Goal: Transaction & Acquisition: Purchase product/service

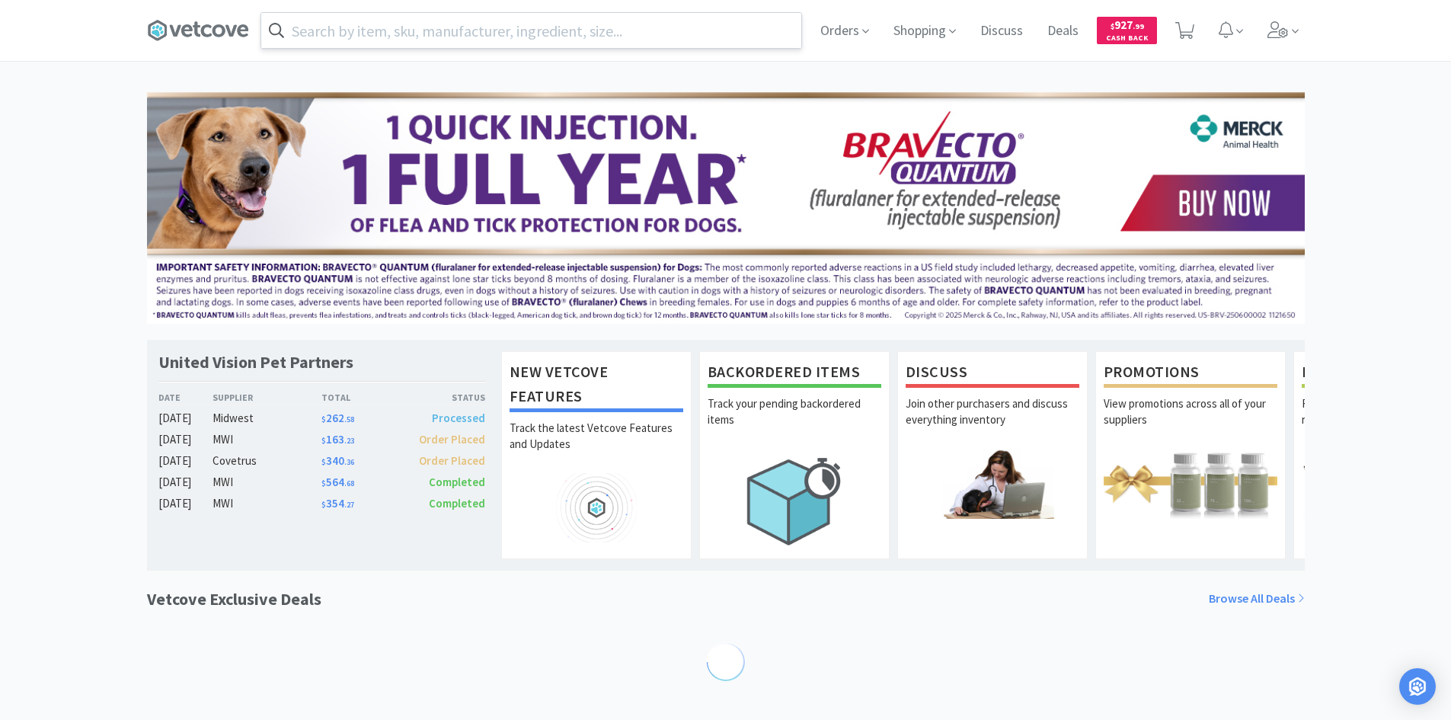
click at [358, 40] on input "text" at bounding box center [531, 30] width 540 height 35
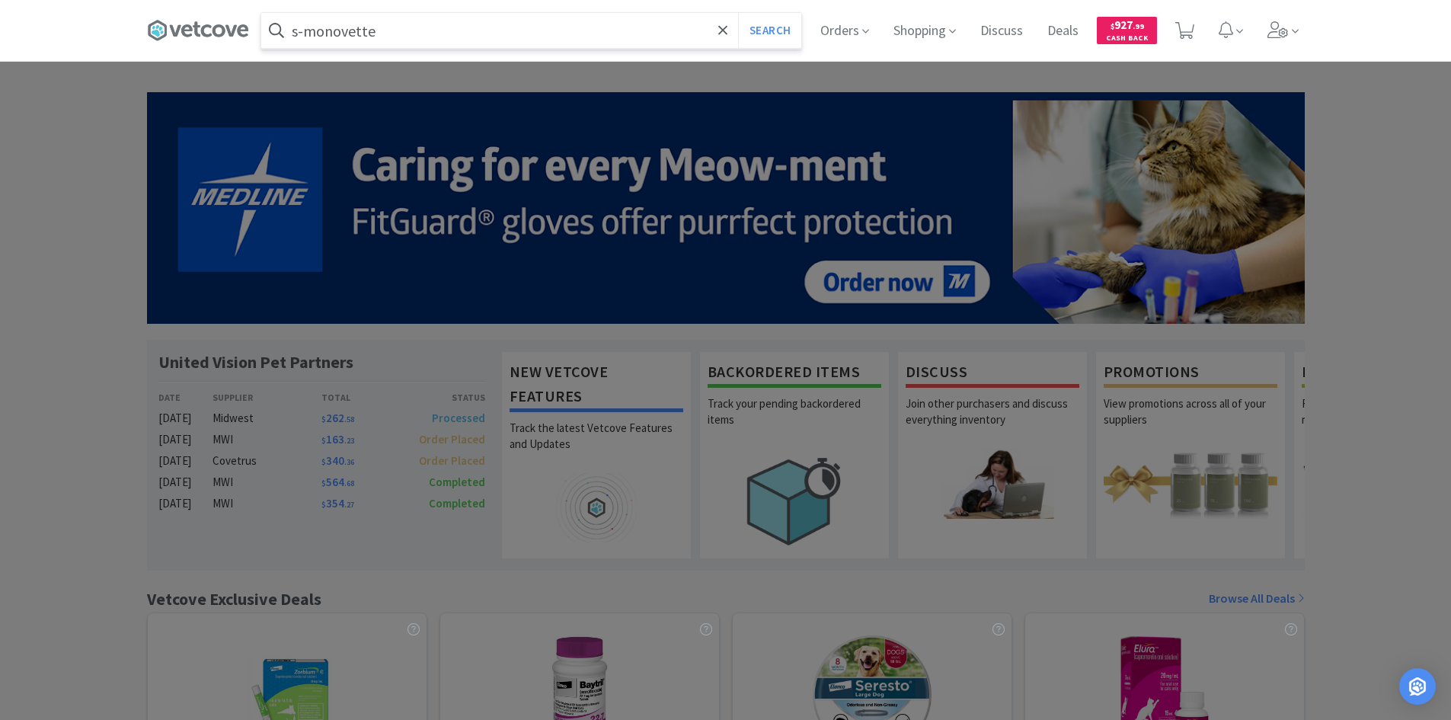
type input "s-monovette"
click at [738, 13] on button "Search" at bounding box center [769, 30] width 63 height 35
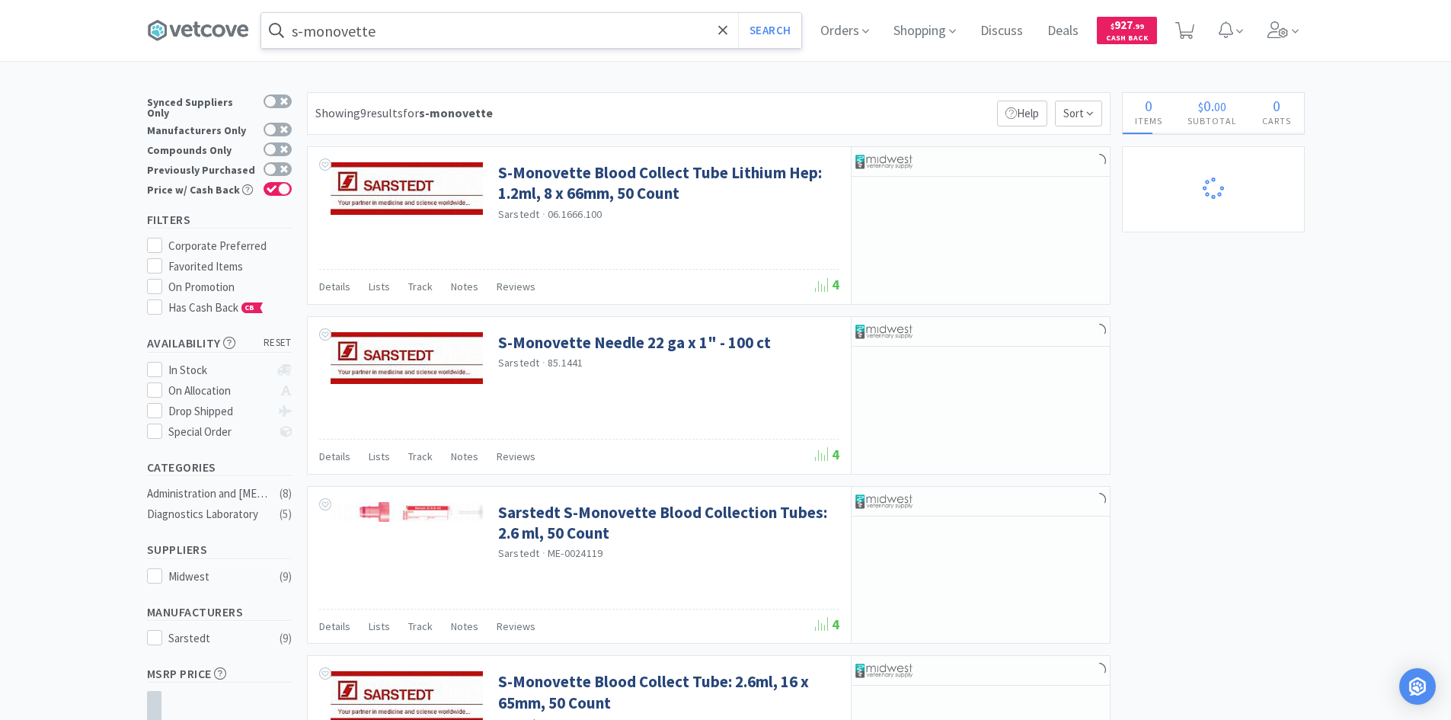
select select "1"
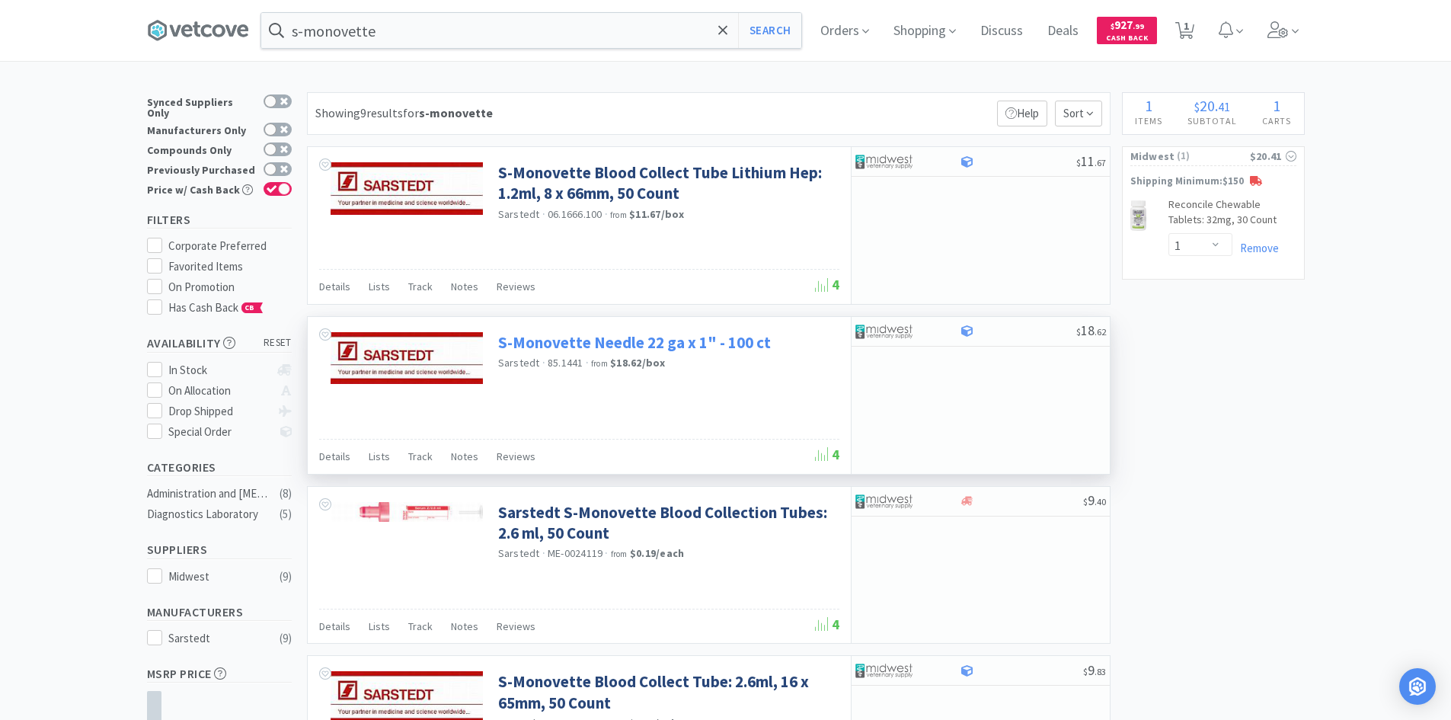
click at [669, 344] on link "S-Monovette Needle 22 ga x 1" - 100 ct" at bounding box center [634, 342] width 273 height 21
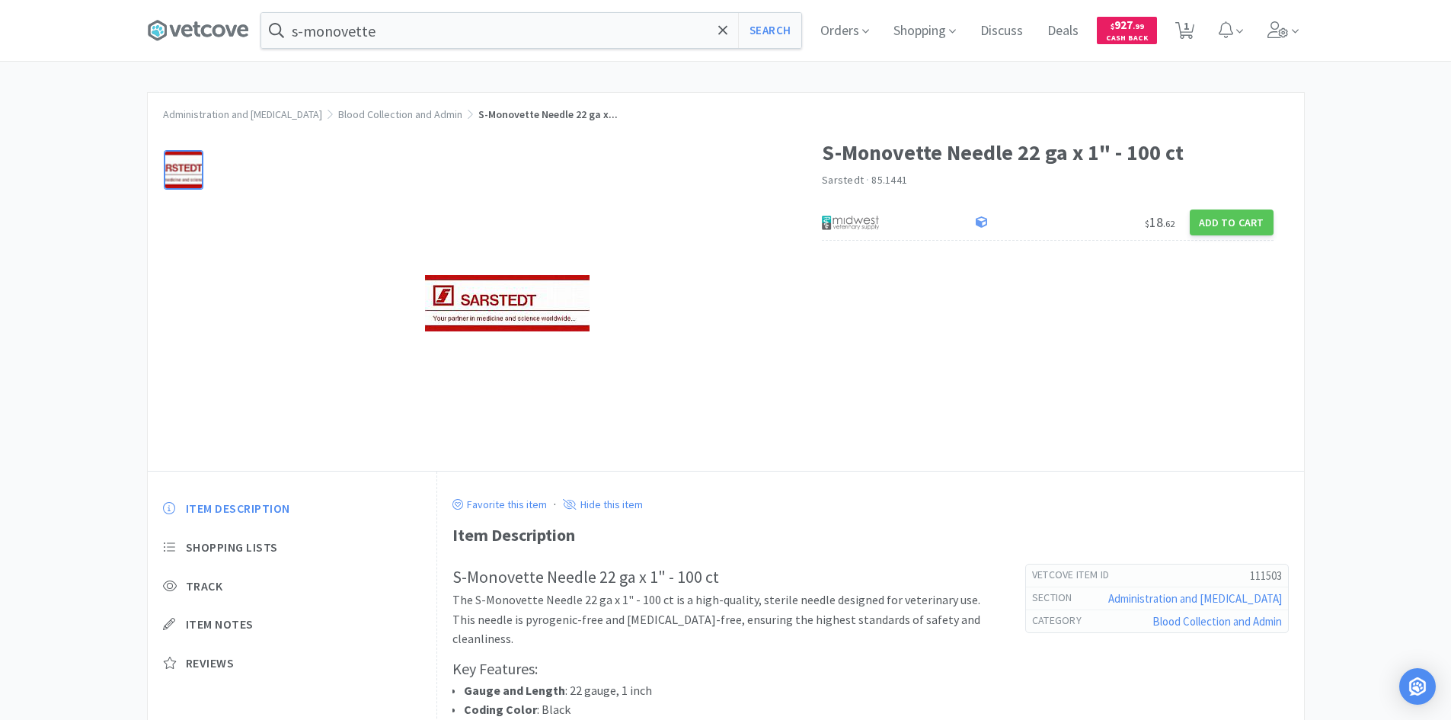
select select "1"
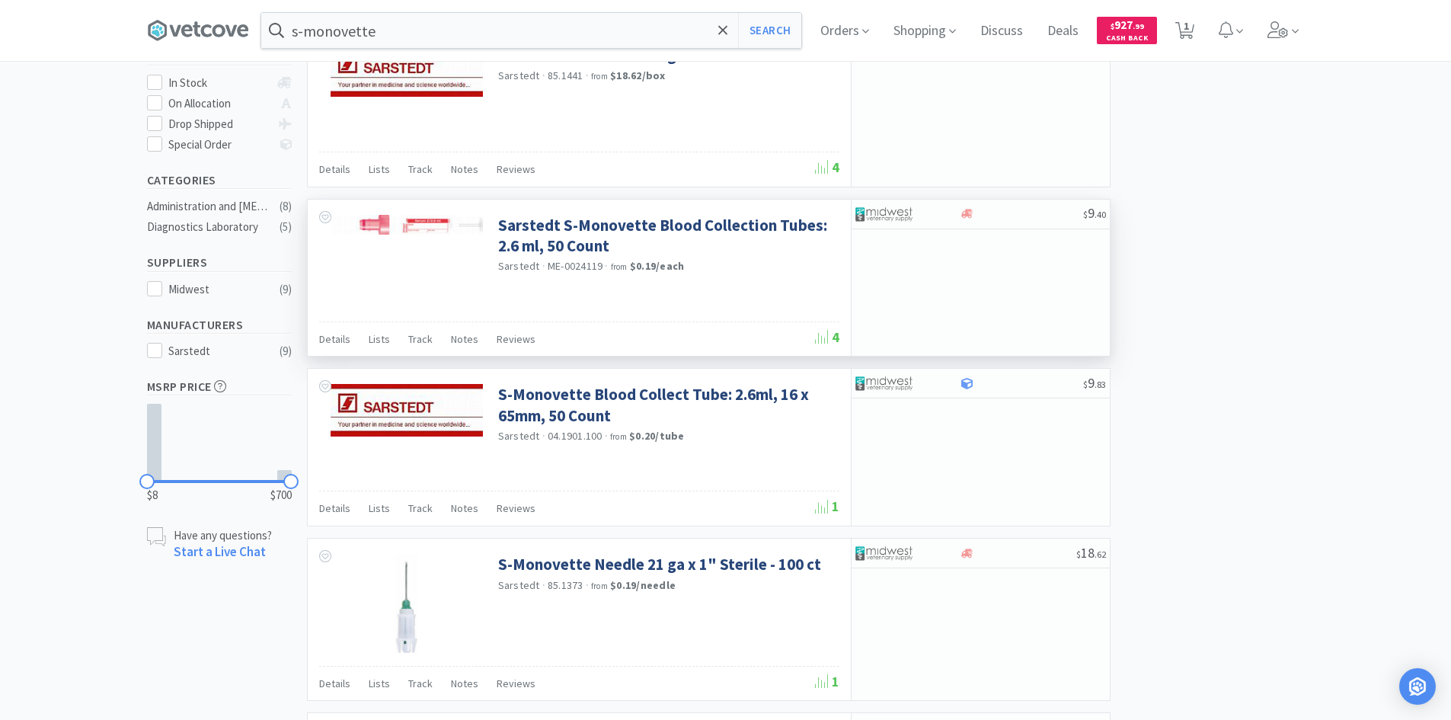
scroll to position [305, 0]
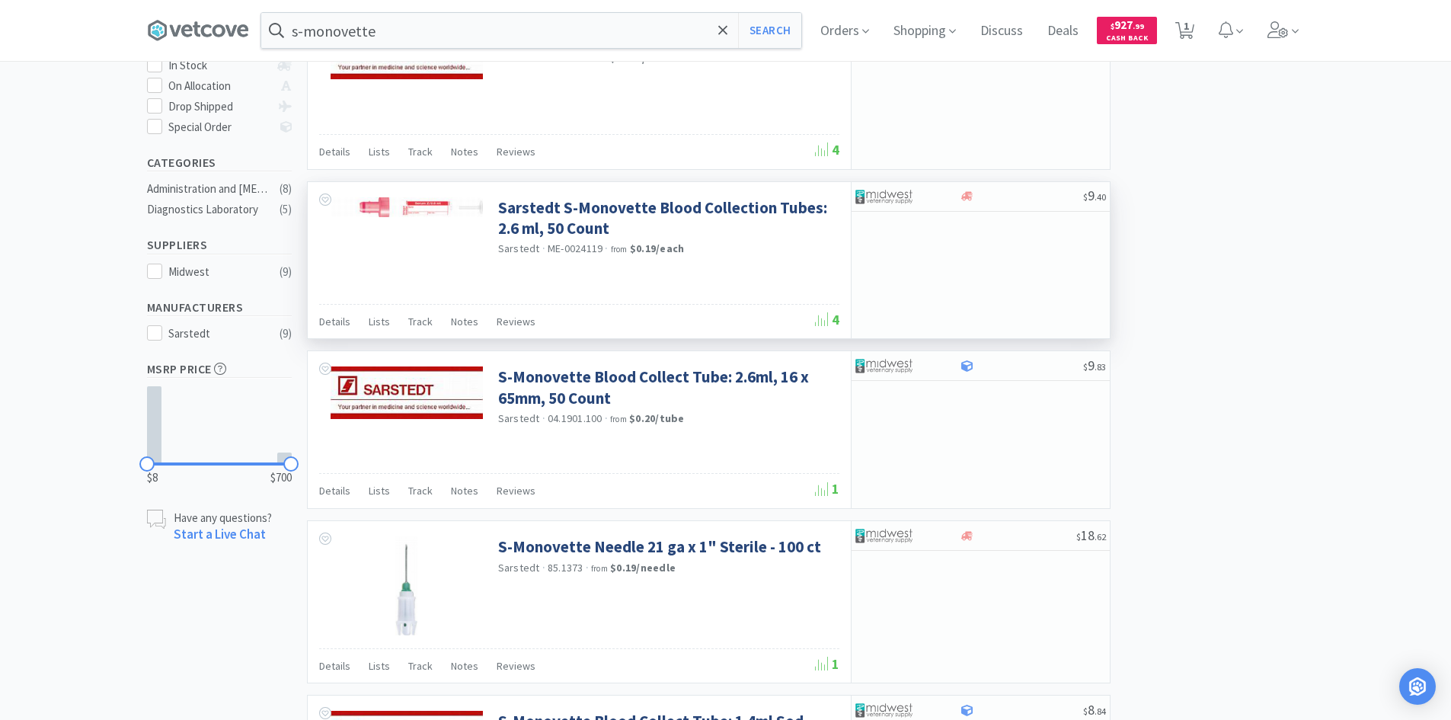
click at [401, 199] on img at bounding box center [407, 207] width 152 height 20
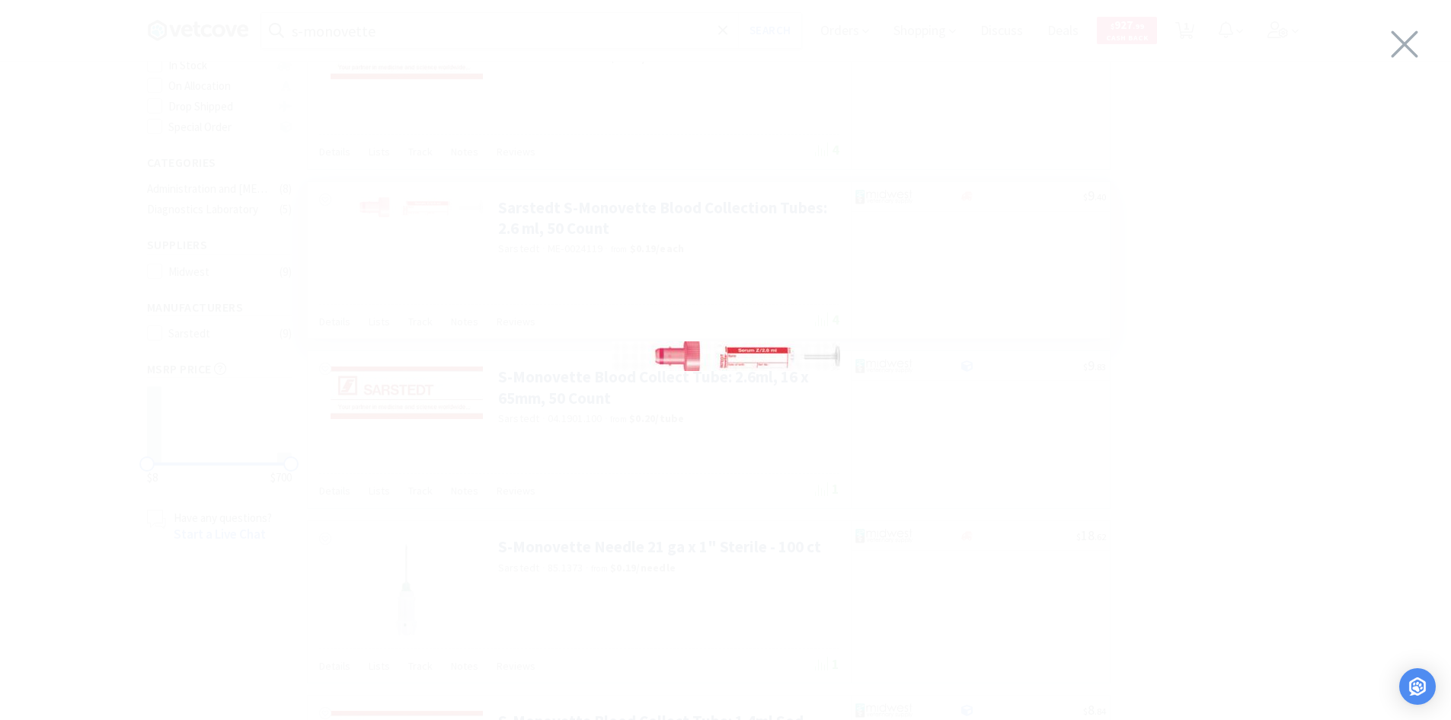
click at [702, 354] on img at bounding box center [726, 356] width 229 height 30
click at [1400, 39] on icon at bounding box center [1405, 44] width 27 height 27
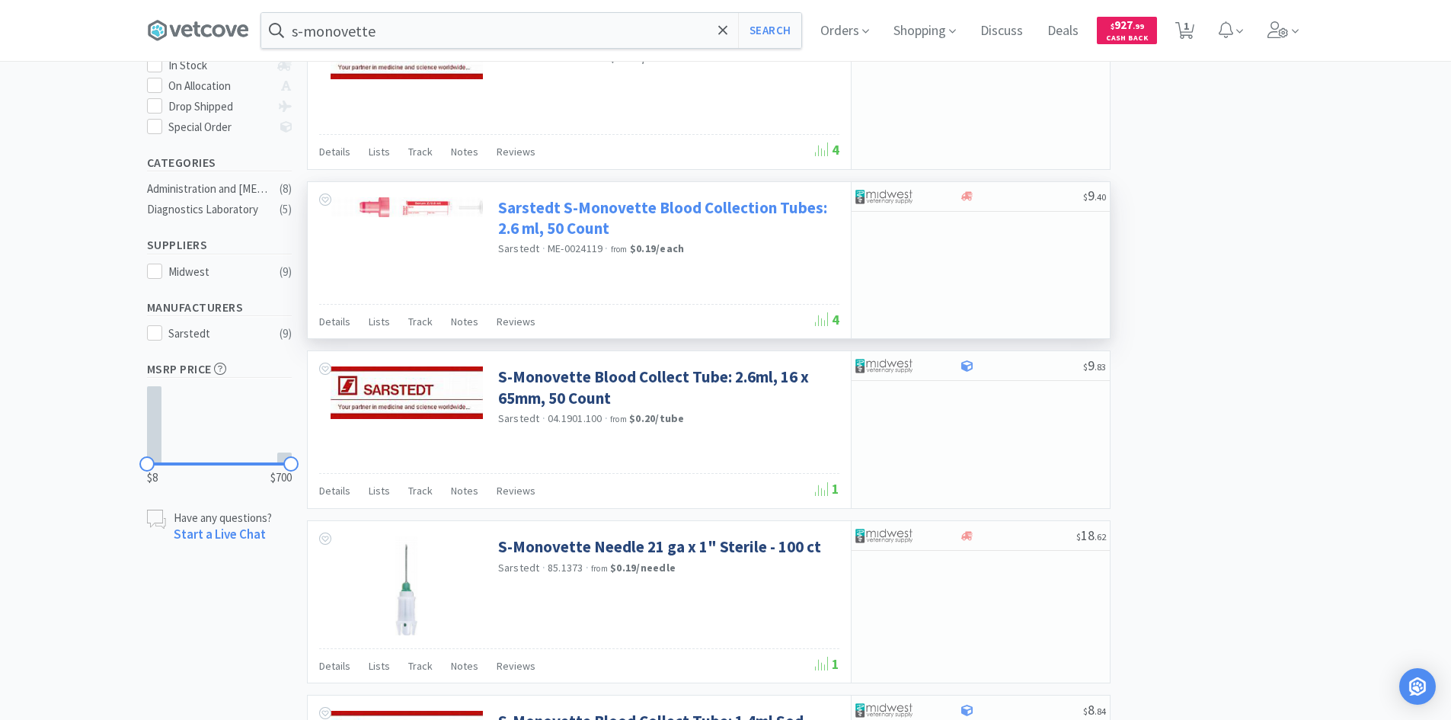
click at [548, 212] on link "Sarstedt S-Monovette Blood Collection Tubes: 2.6 ml, 50 Count" at bounding box center [666, 218] width 337 height 42
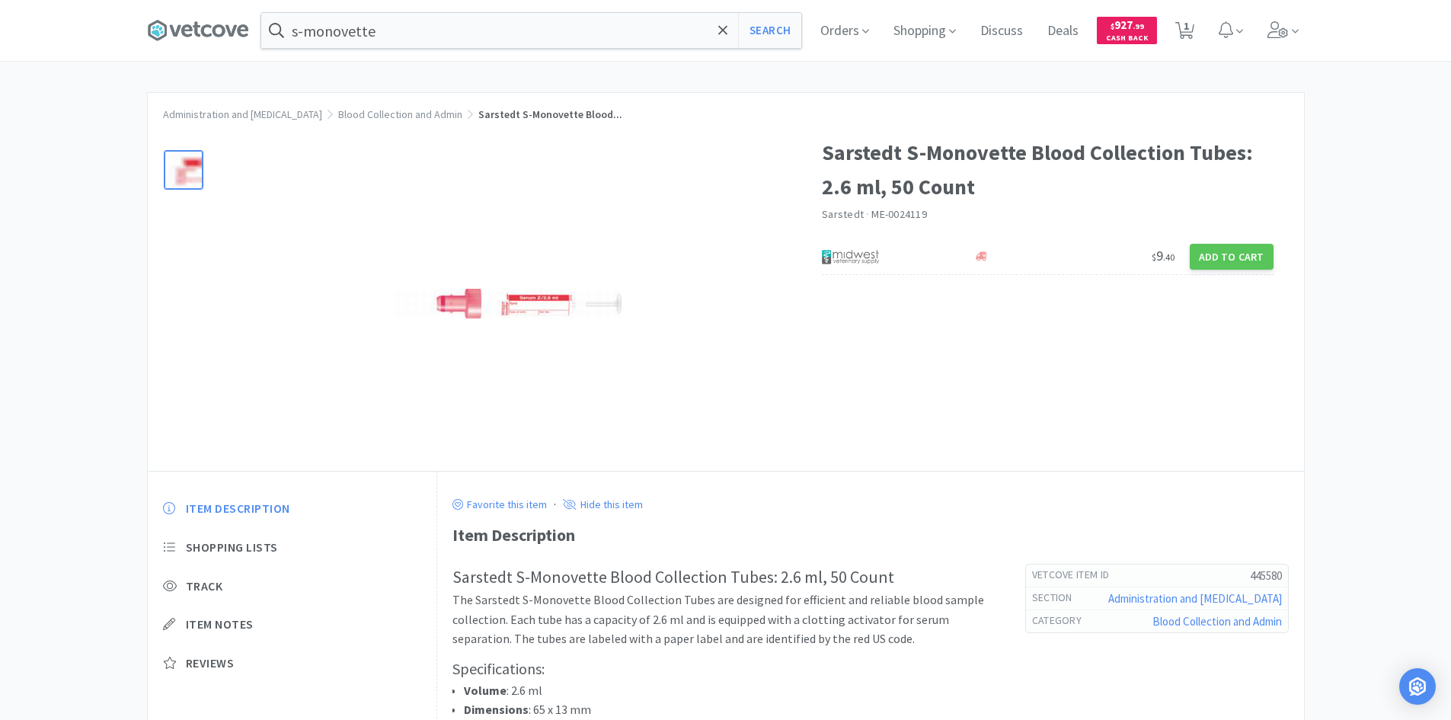
click at [462, 313] on img at bounding box center [507, 304] width 229 height 30
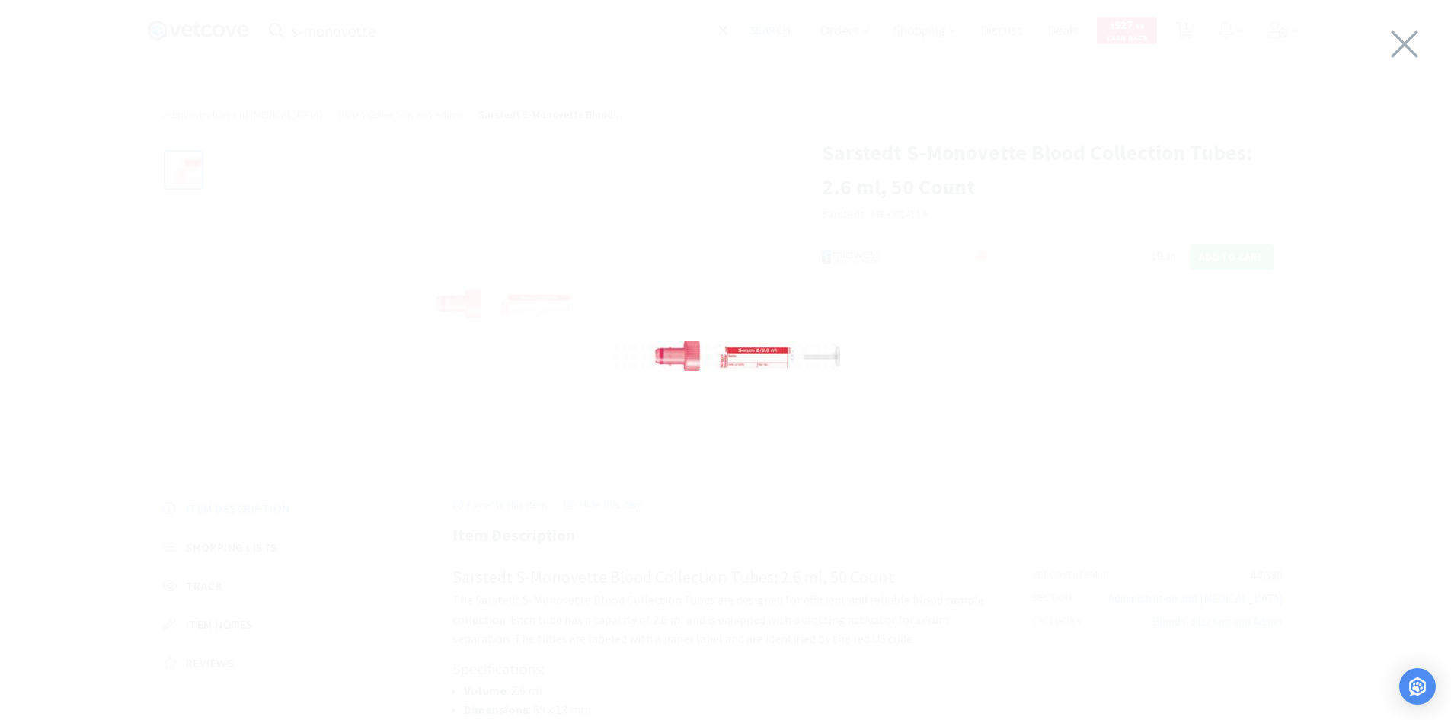
click at [708, 365] on img at bounding box center [726, 356] width 229 height 30
drag, startPoint x: 712, startPoint y: 496, endPoint x: 729, endPoint y: 533, distance: 40.9
click at [712, 497] on div at bounding box center [725, 356] width 1451 height 682
drag, startPoint x: 772, startPoint y: 601, endPoint x: 1197, endPoint y: 333, distance: 503.2
click at [782, 601] on div at bounding box center [725, 356] width 1451 height 682
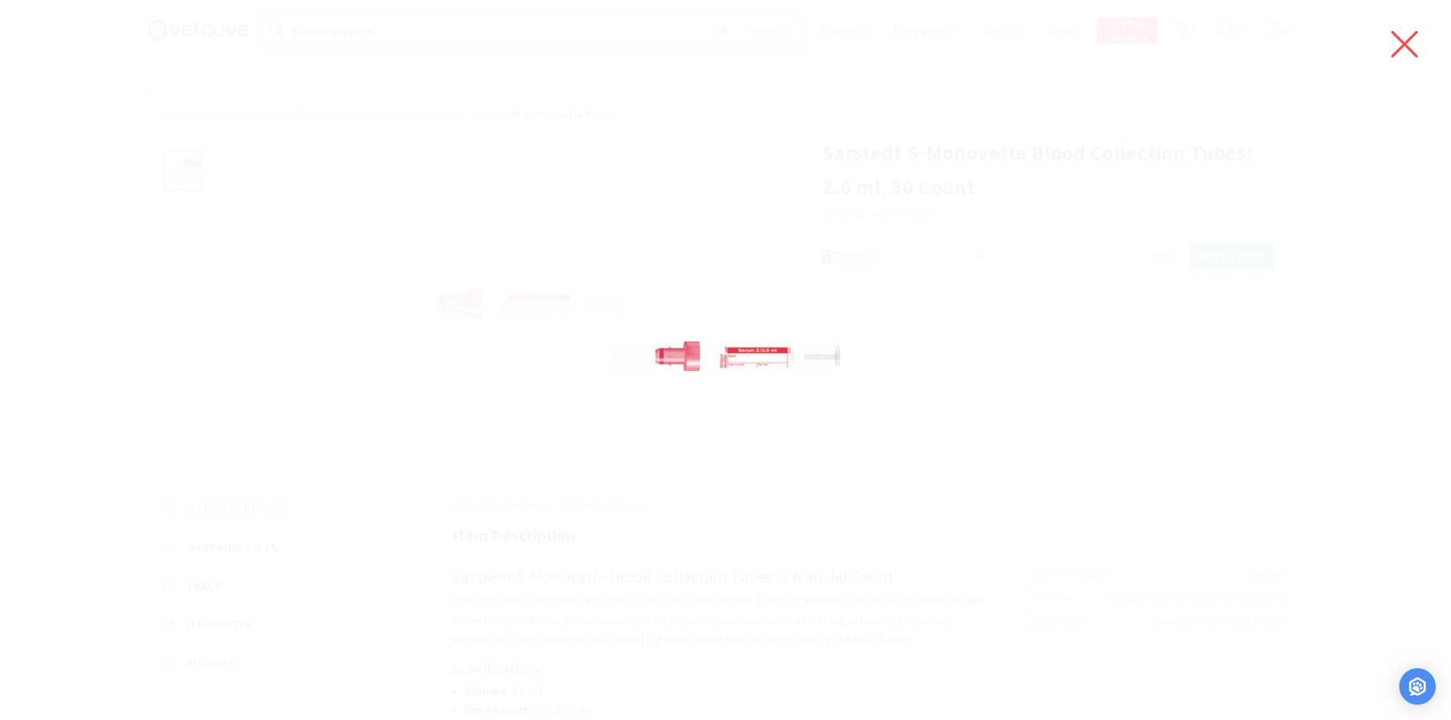
click at [1414, 41] on icon at bounding box center [1405, 44] width 32 height 43
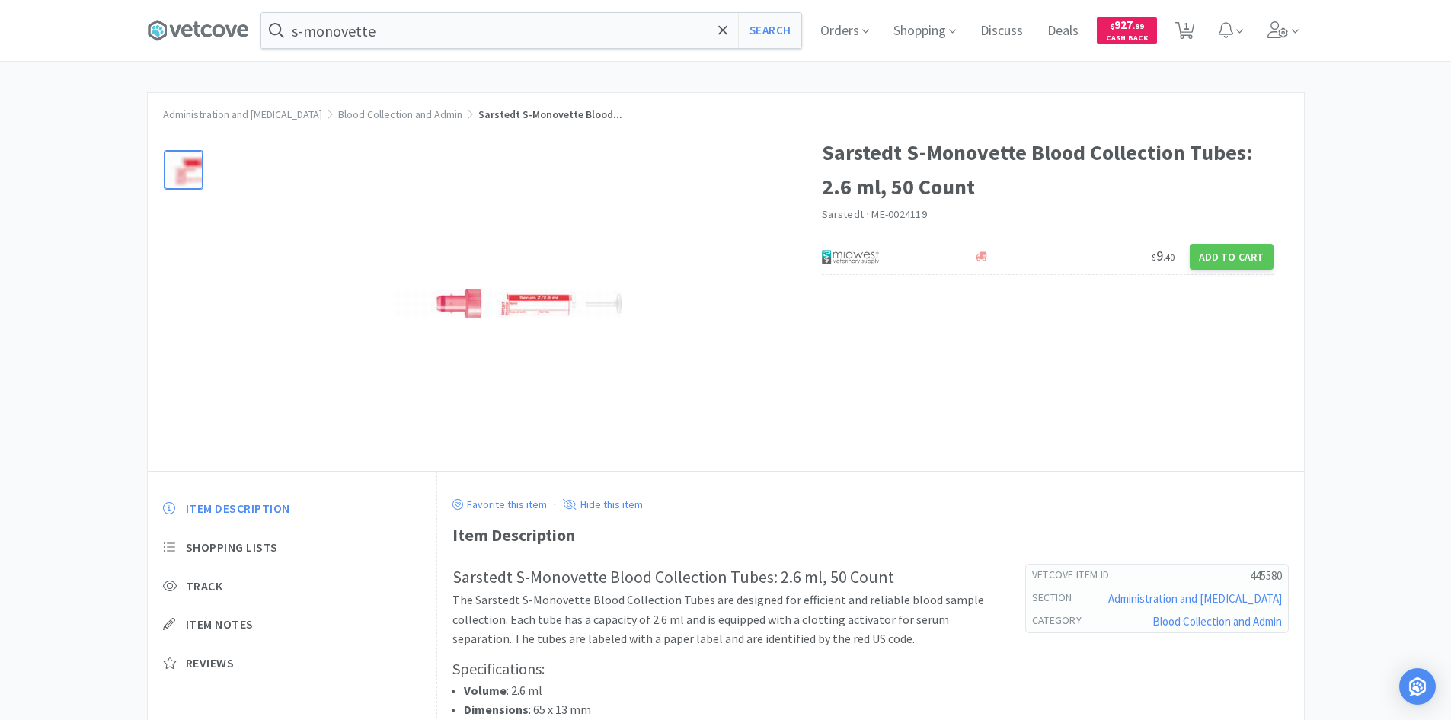
select select "1"
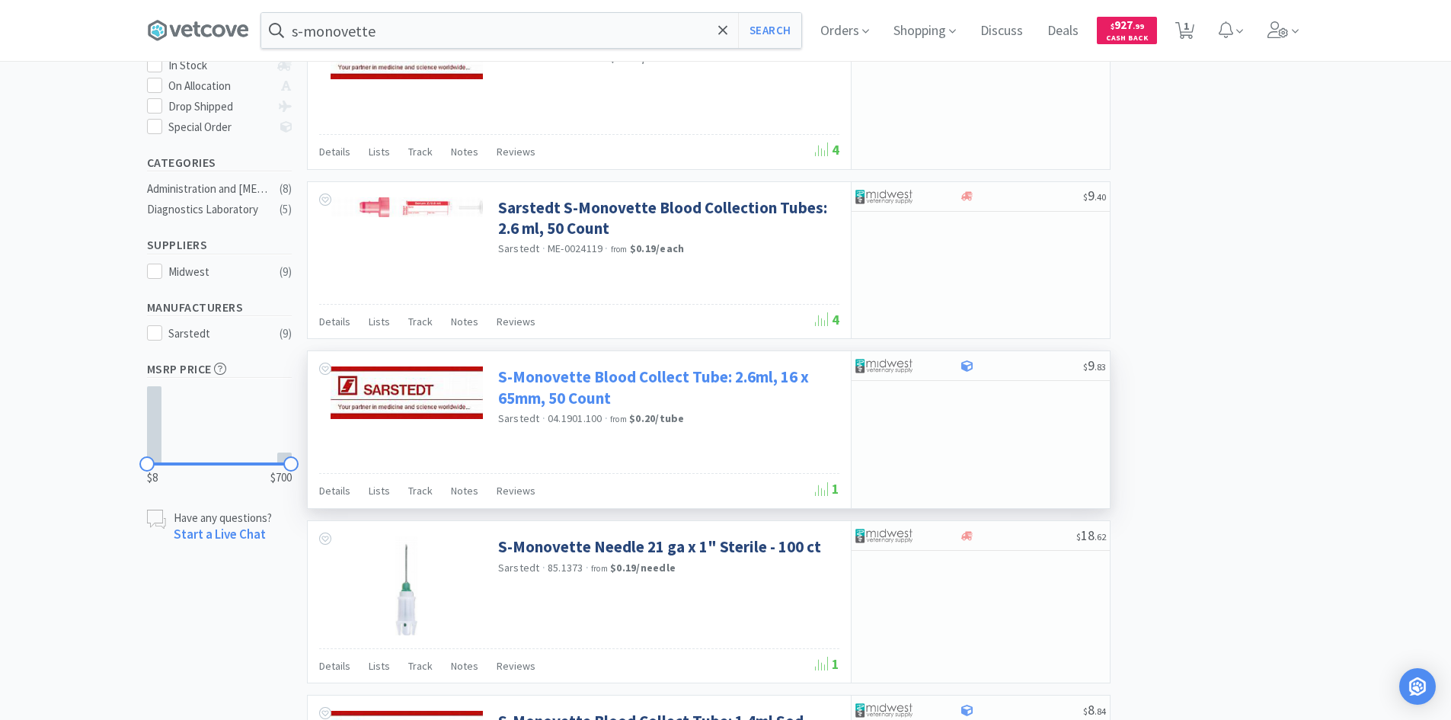
scroll to position [457, 0]
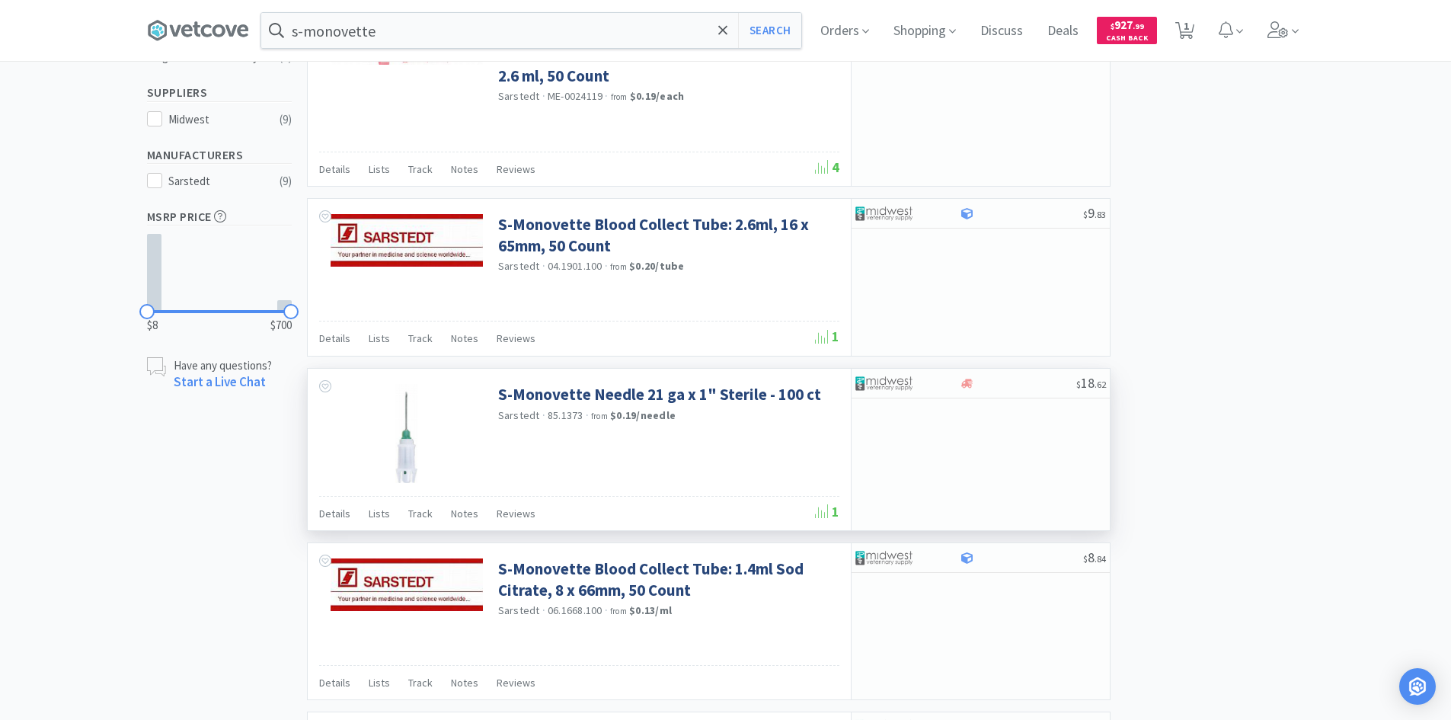
click at [401, 449] on img at bounding box center [406, 433] width 22 height 99
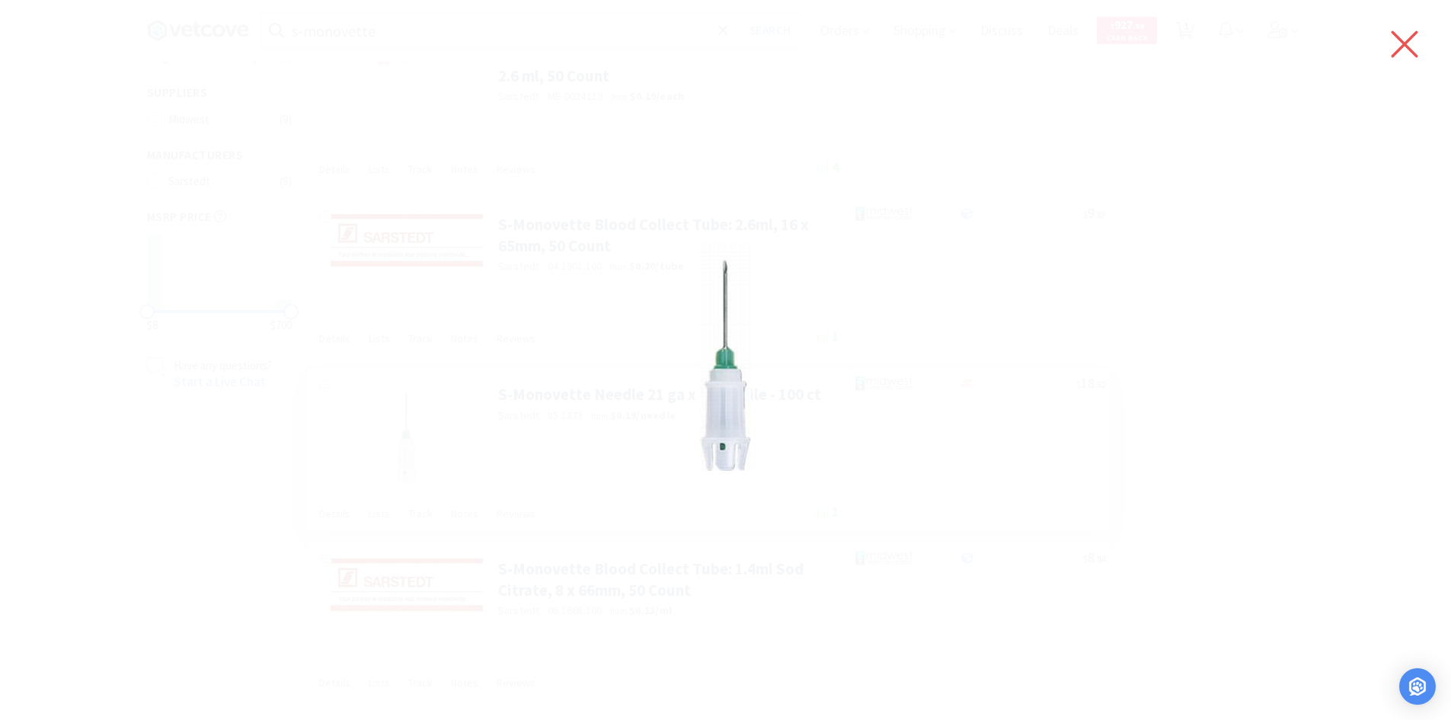
click at [1415, 44] on icon at bounding box center [1405, 44] width 32 height 43
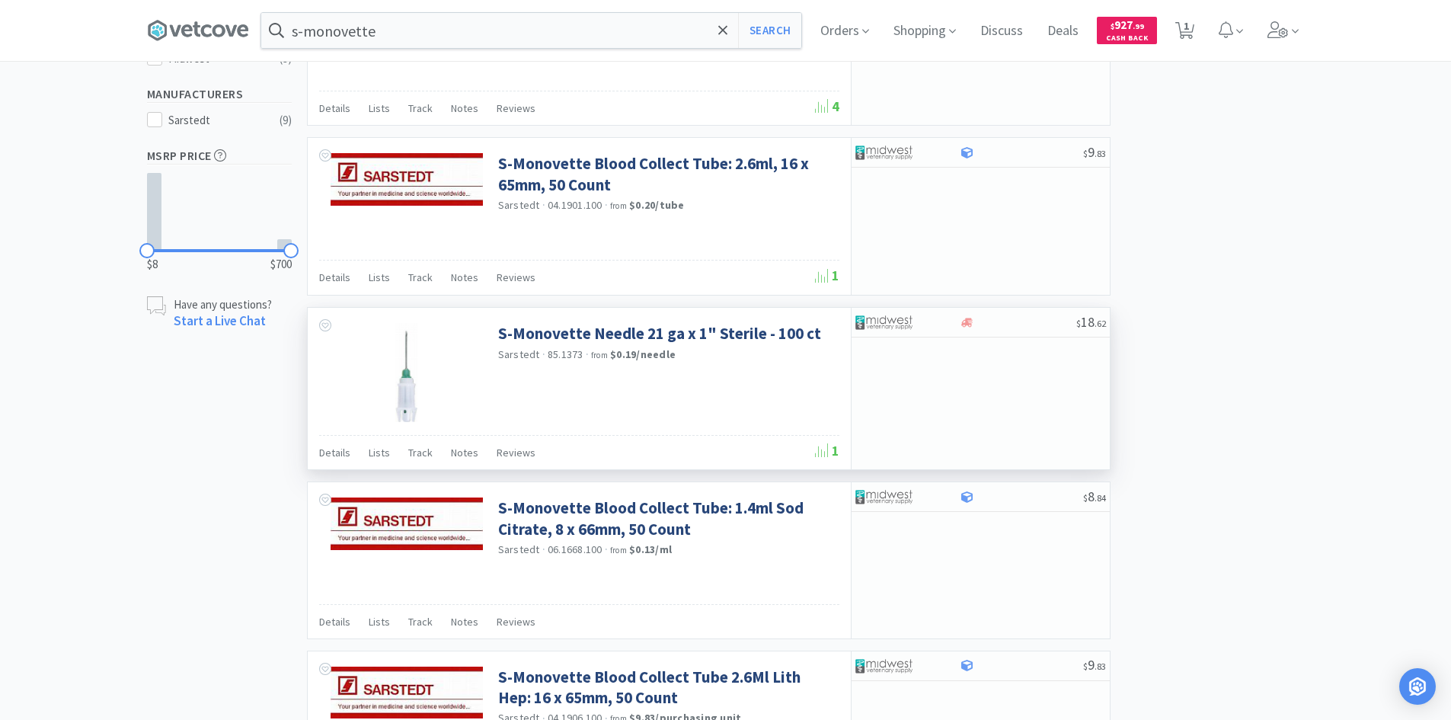
scroll to position [0, 0]
